Goal: Task Accomplishment & Management: Use online tool/utility

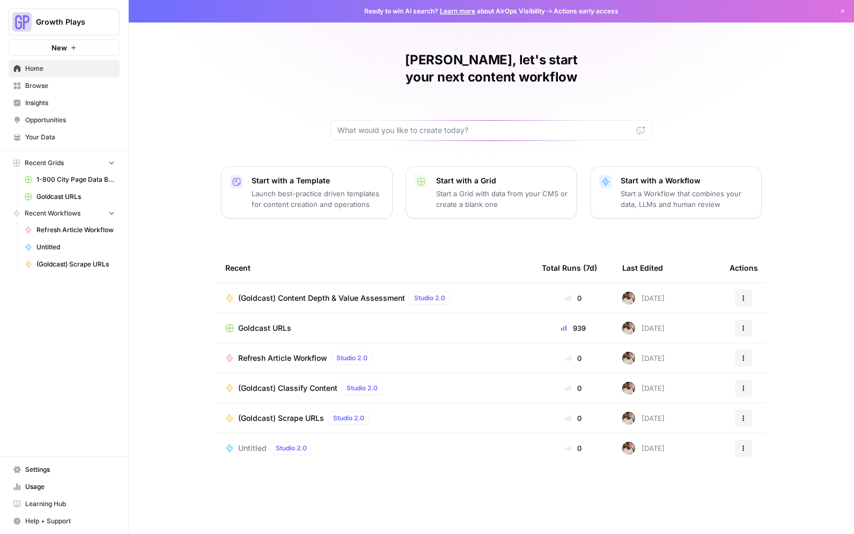
click at [359, 293] on span "(Goldcast) Content Depth & Value Assessment" at bounding box center [321, 298] width 167 height 11
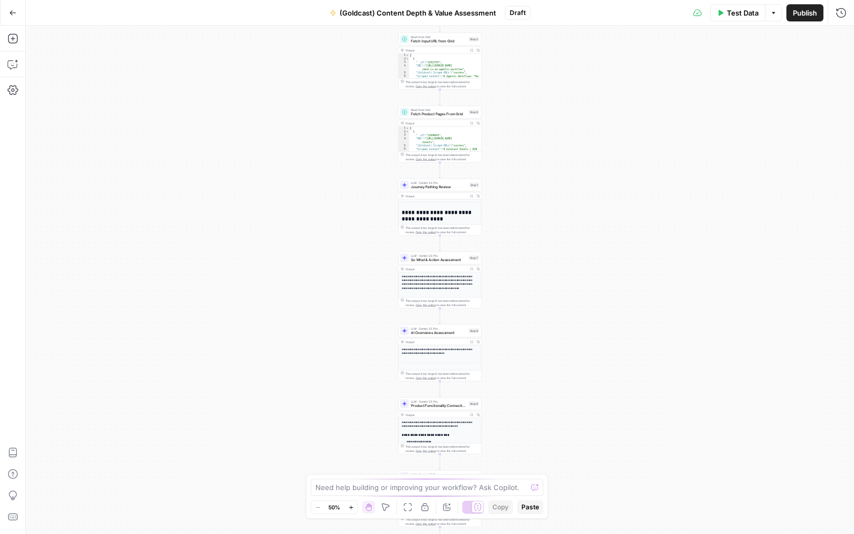
click at [9, 10] on icon "button" at bounding box center [13, 13] width 8 height 8
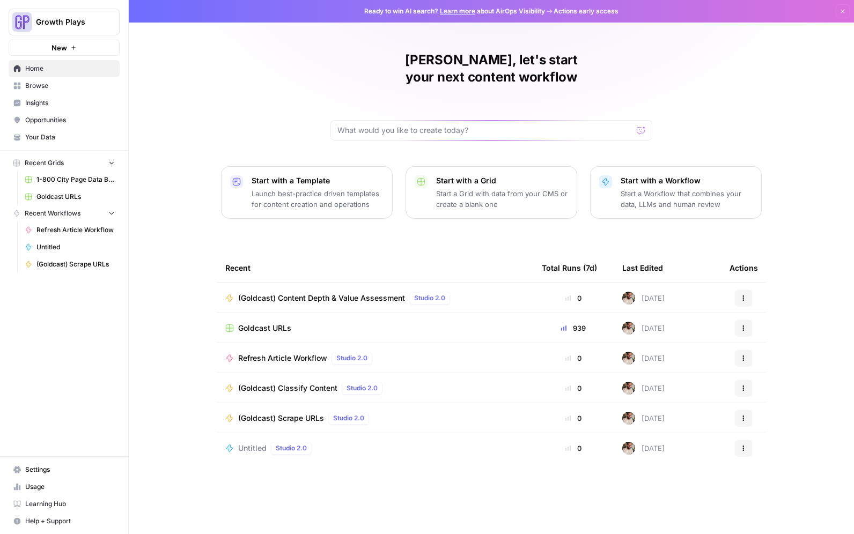
click at [306, 353] on span "Refresh Article Workflow" at bounding box center [282, 358] width 89 height 11
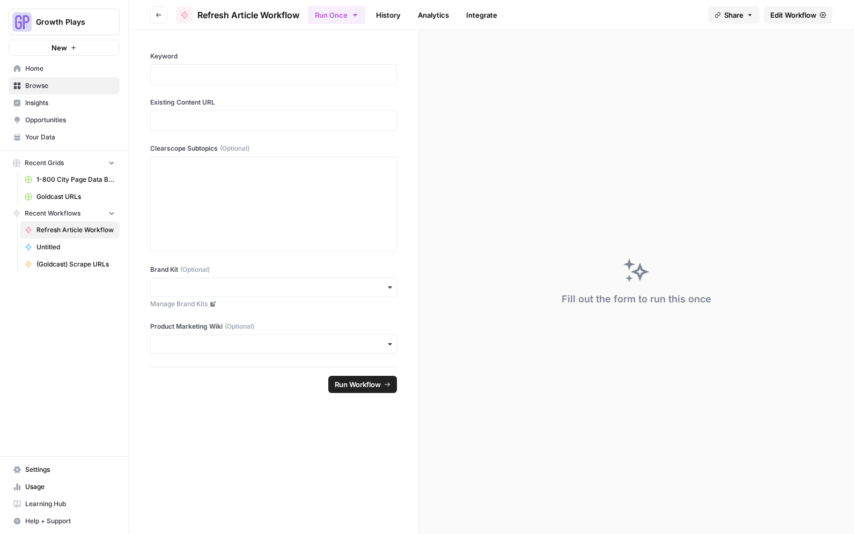
click at [791, 13] on span "Edit Workflow" at bounding box center [794, 15] width 46 height 11
